Goal: Find specific page/section: Find specific page/section

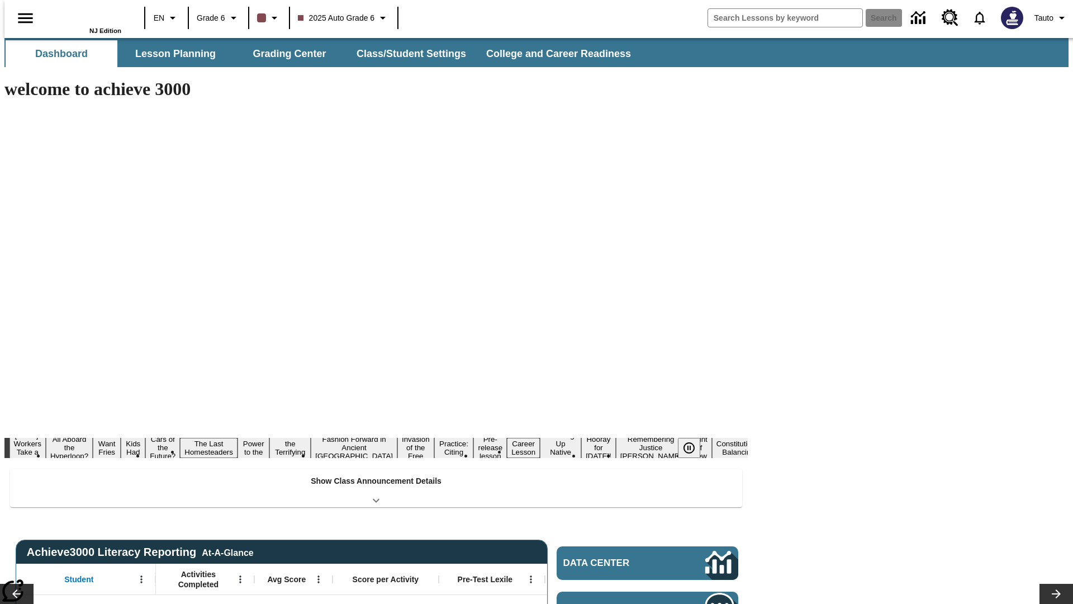
type input "-1"
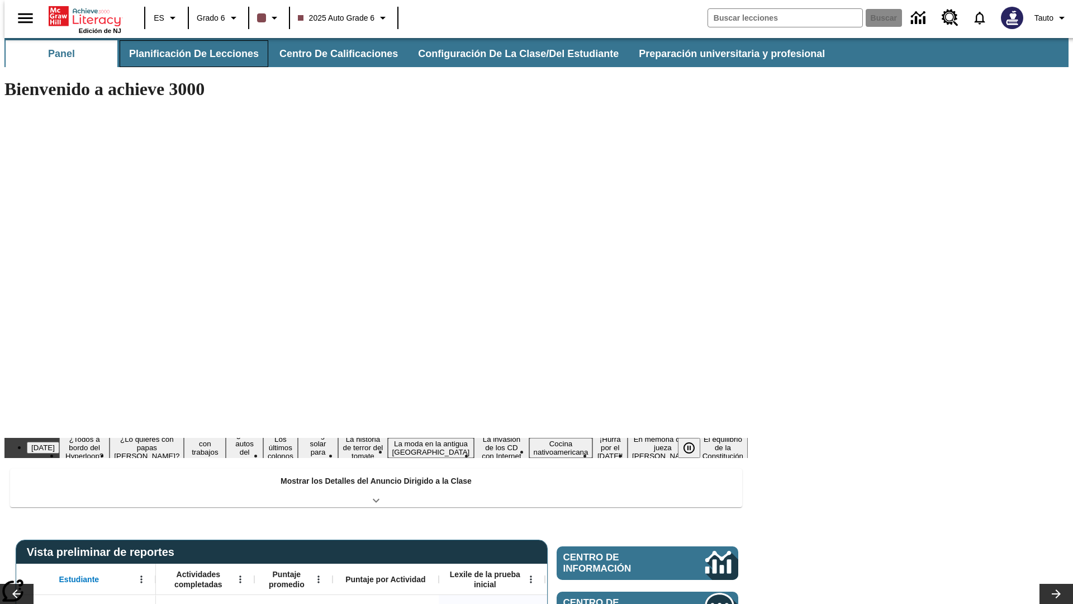
click at [187, 54] on button "Planificación de lecciones" at bounding box center [194, 53] width 149 height 27
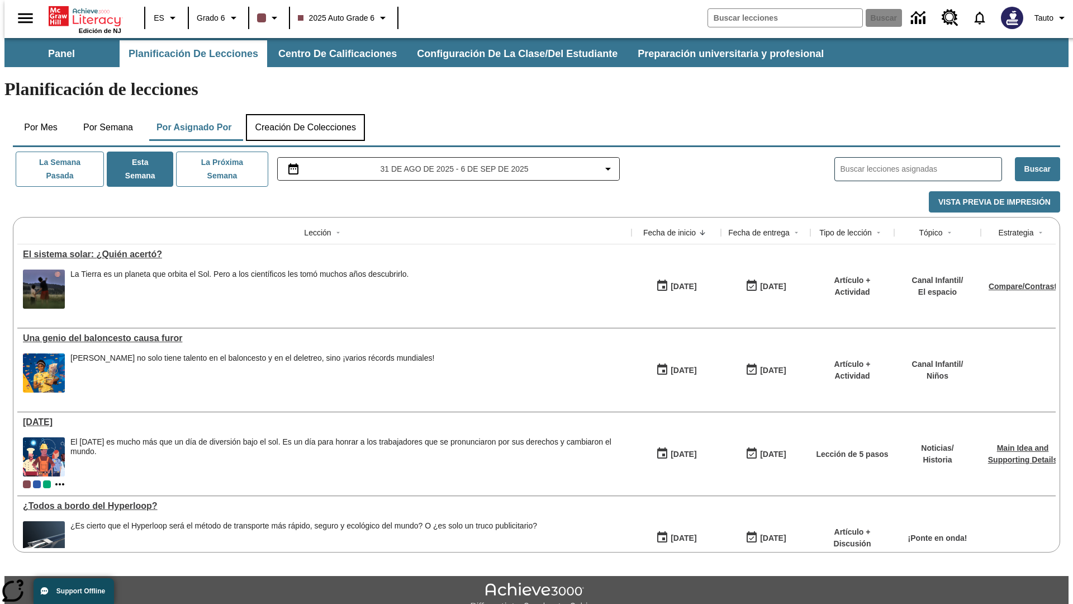
click at [305, 114] on button "Creación de colecciones" at bounding box center [305, 127] width 119 height 27
